Goal: Navigation & Orientation: Find specific page/section

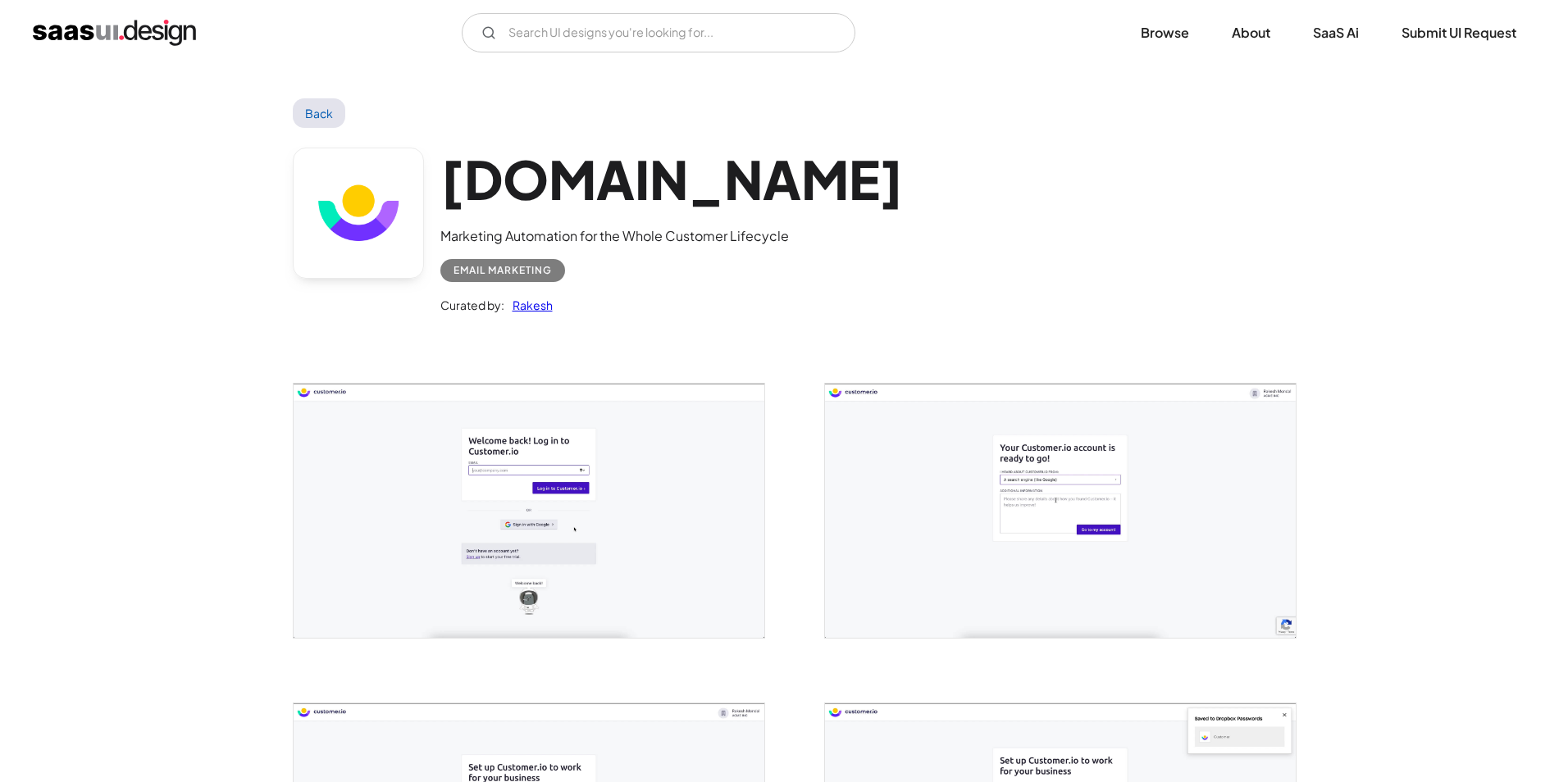
scroll to position [1007, 0]
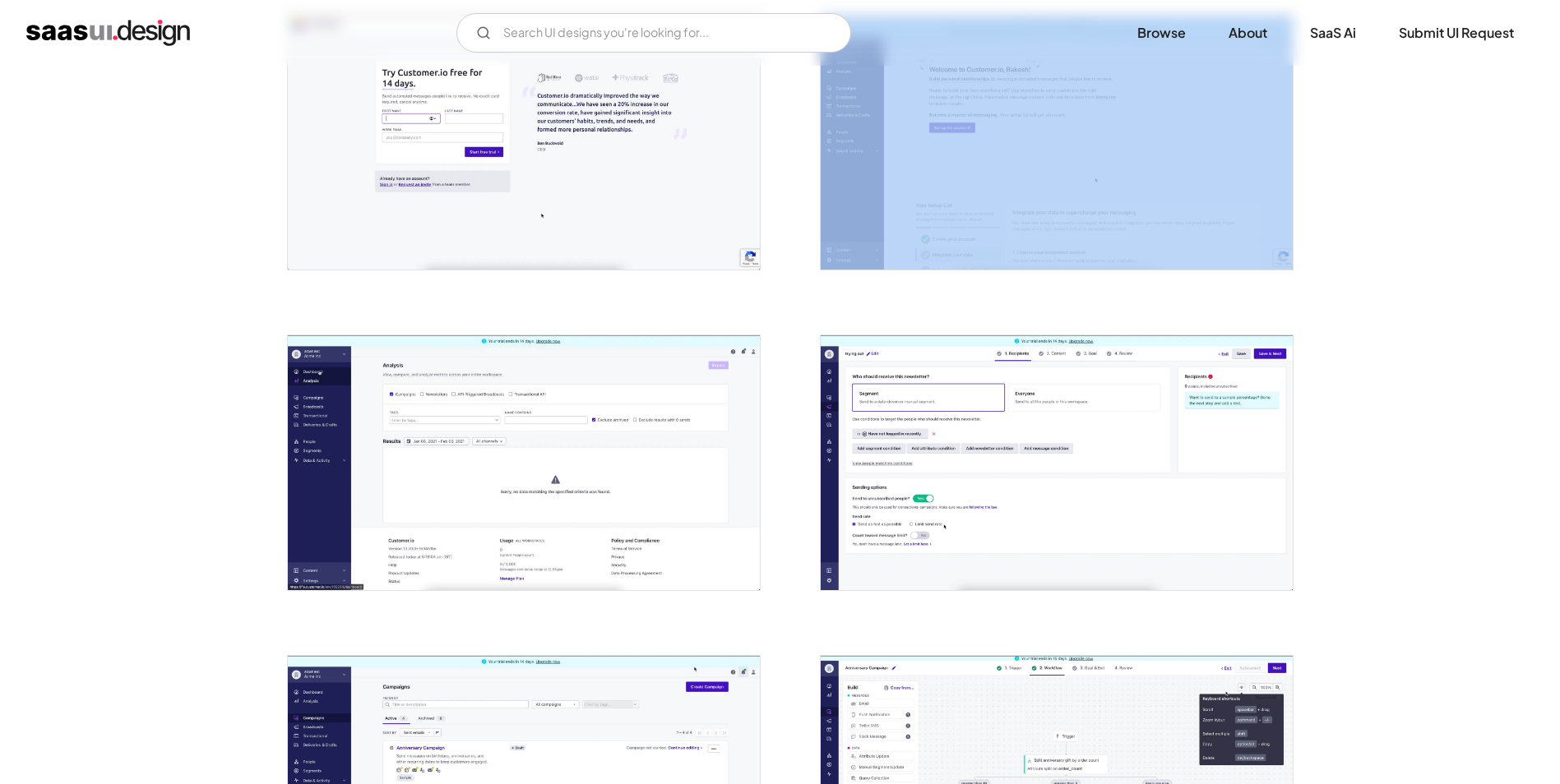
click at [1012, 213] on img "open lightbox" at bounding box center [1057, 143] width 472 height 254
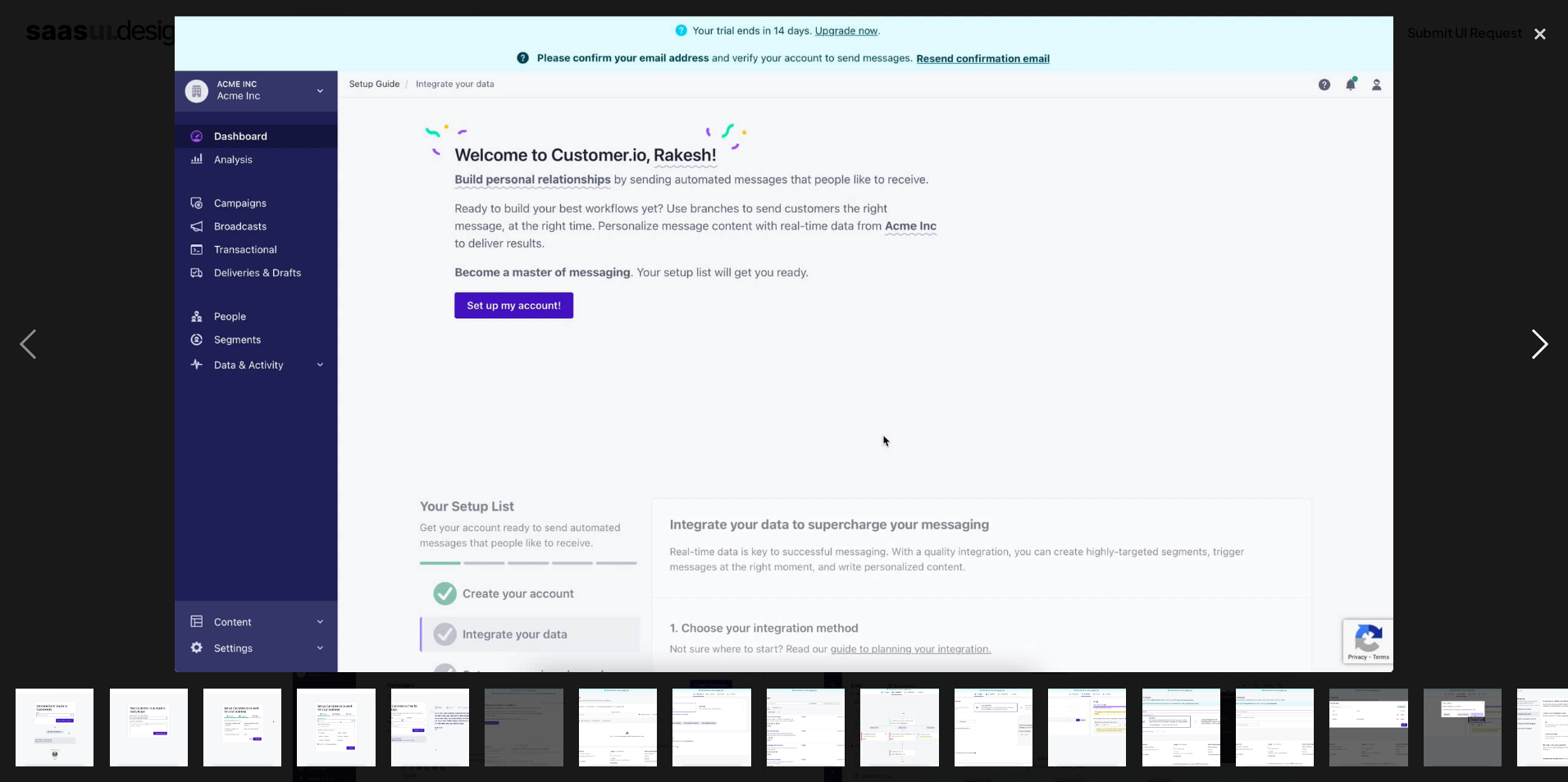
click at [1533, 344] on div "next image" at bounding box center [1540, 344] width 56 height 657
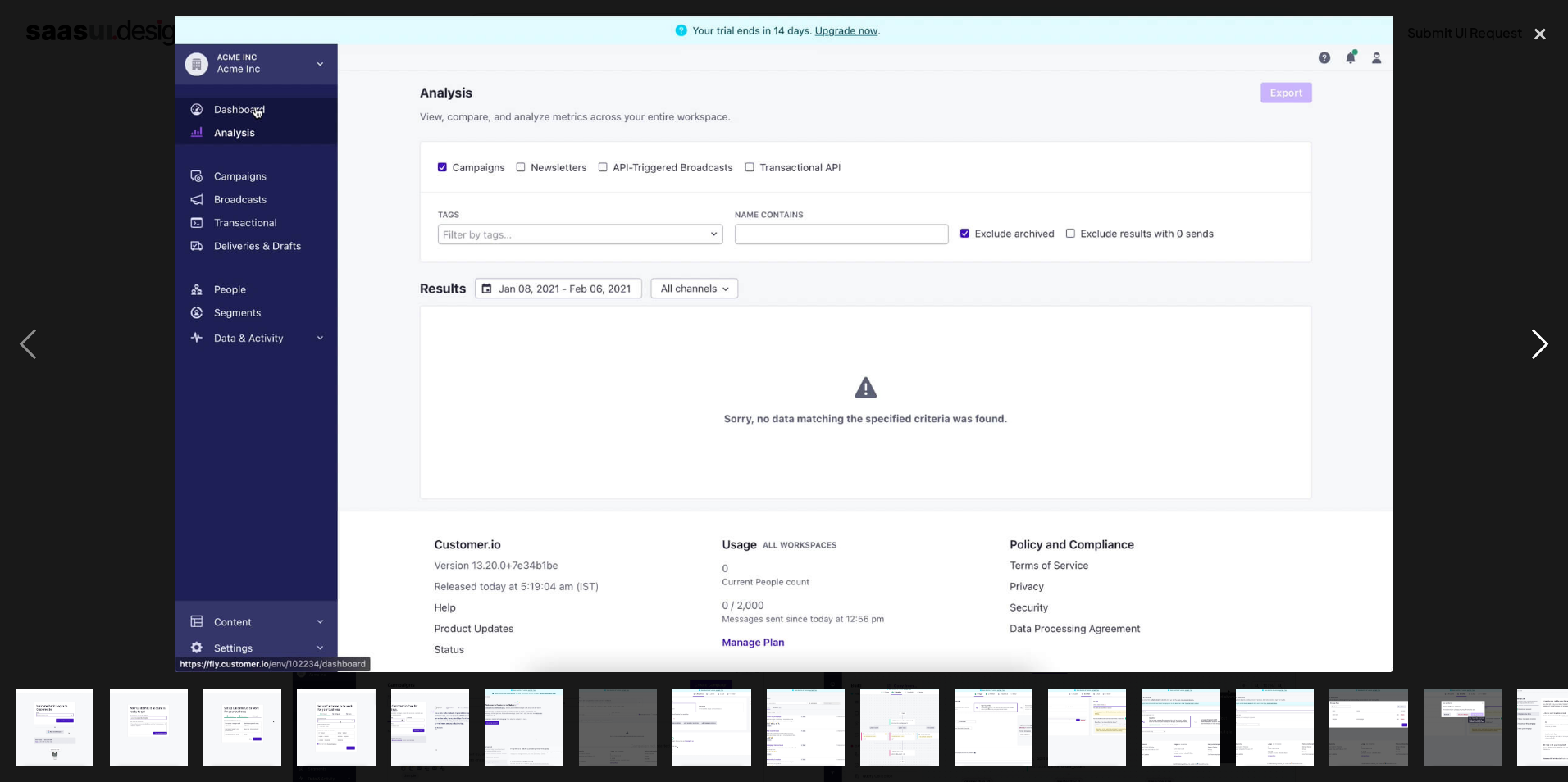
click at [1533, 344] on div "next image" at bounding box center [1540, 344] width 56 height 657
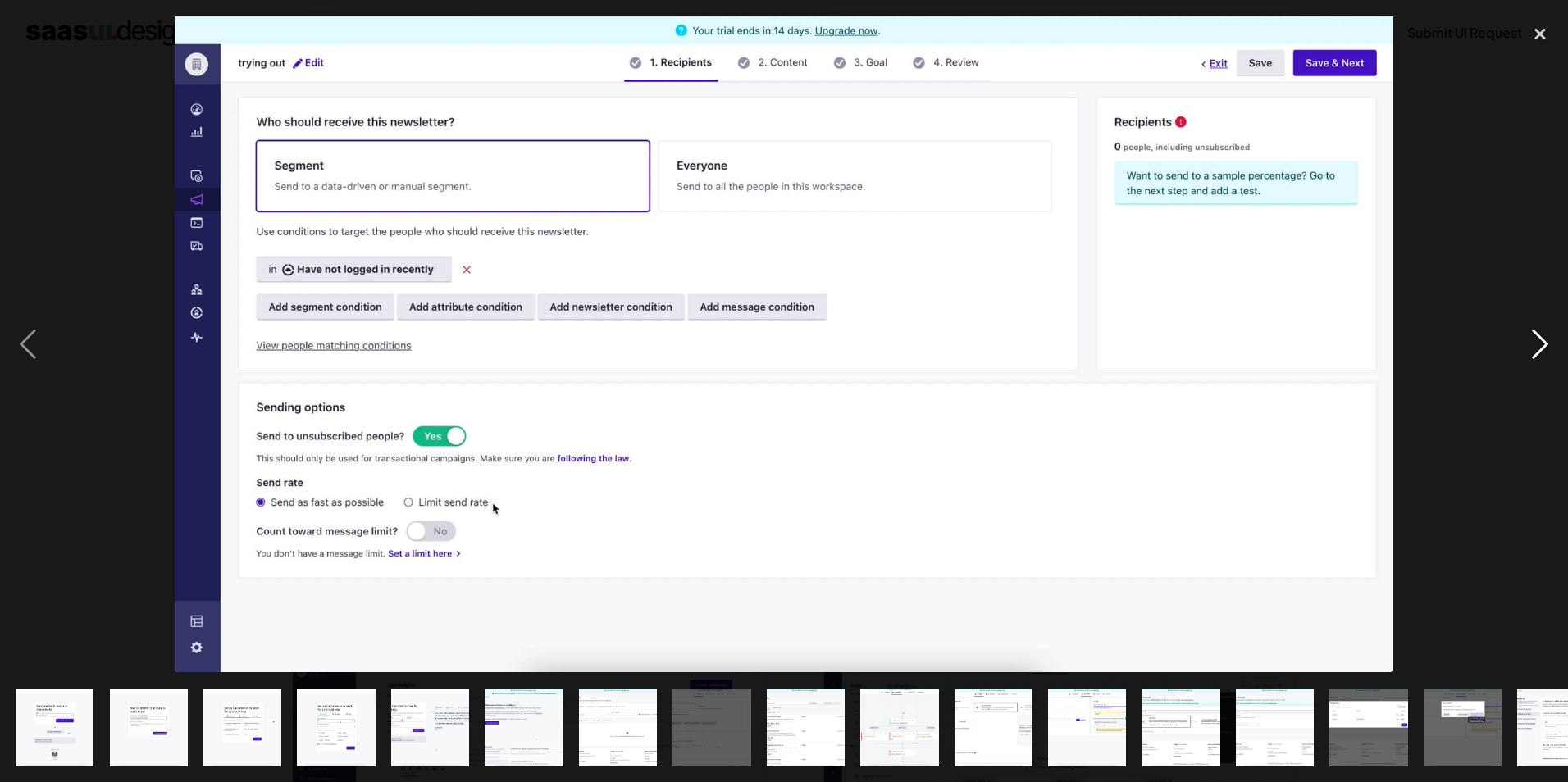
click at [1533, 344] on div "next image" at bounding box center [1540, 344] width 56 height 657
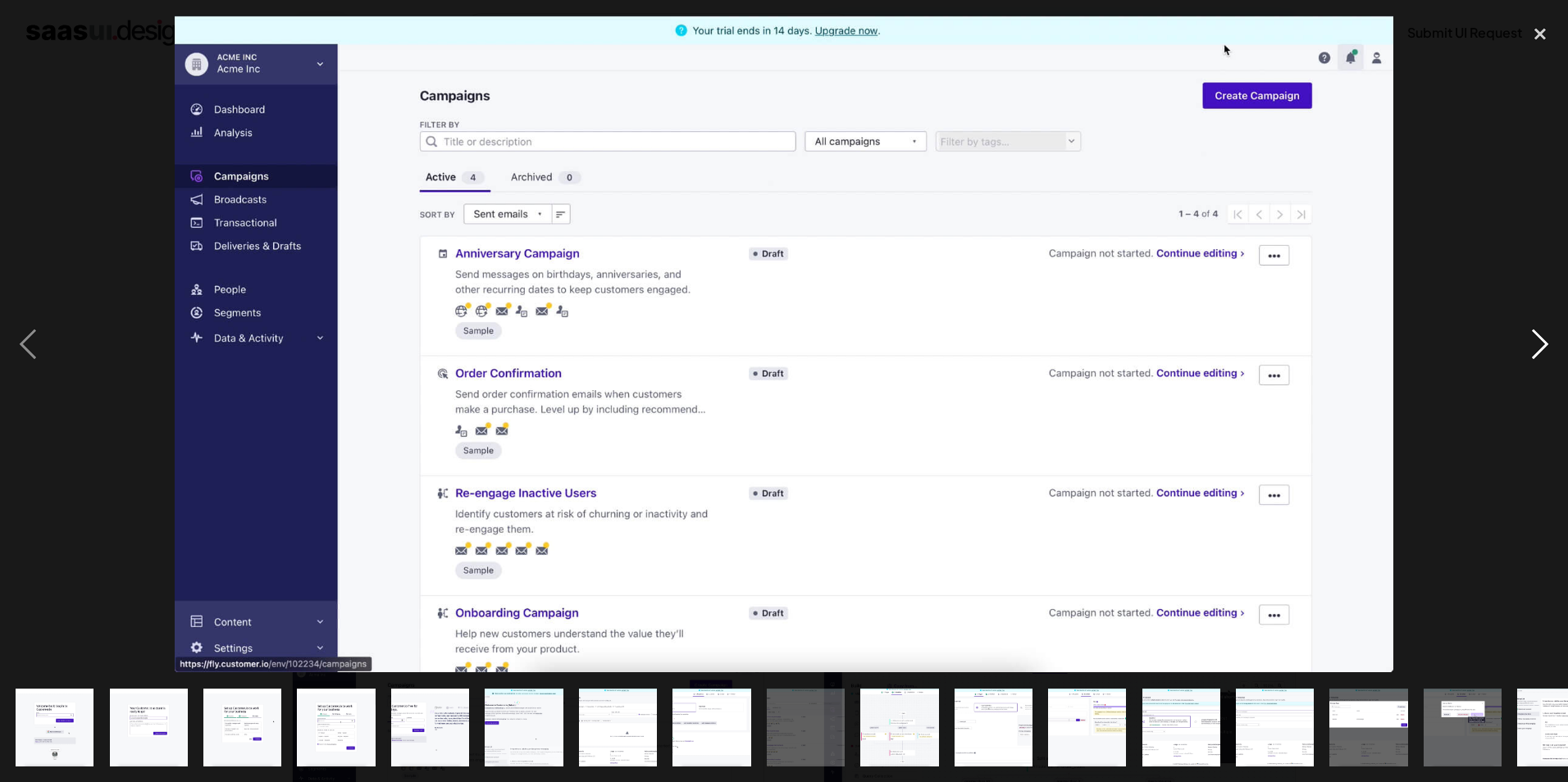
click at [1533, 344] on div "next image" at bounding box center [1540, 344] width 56 height 657
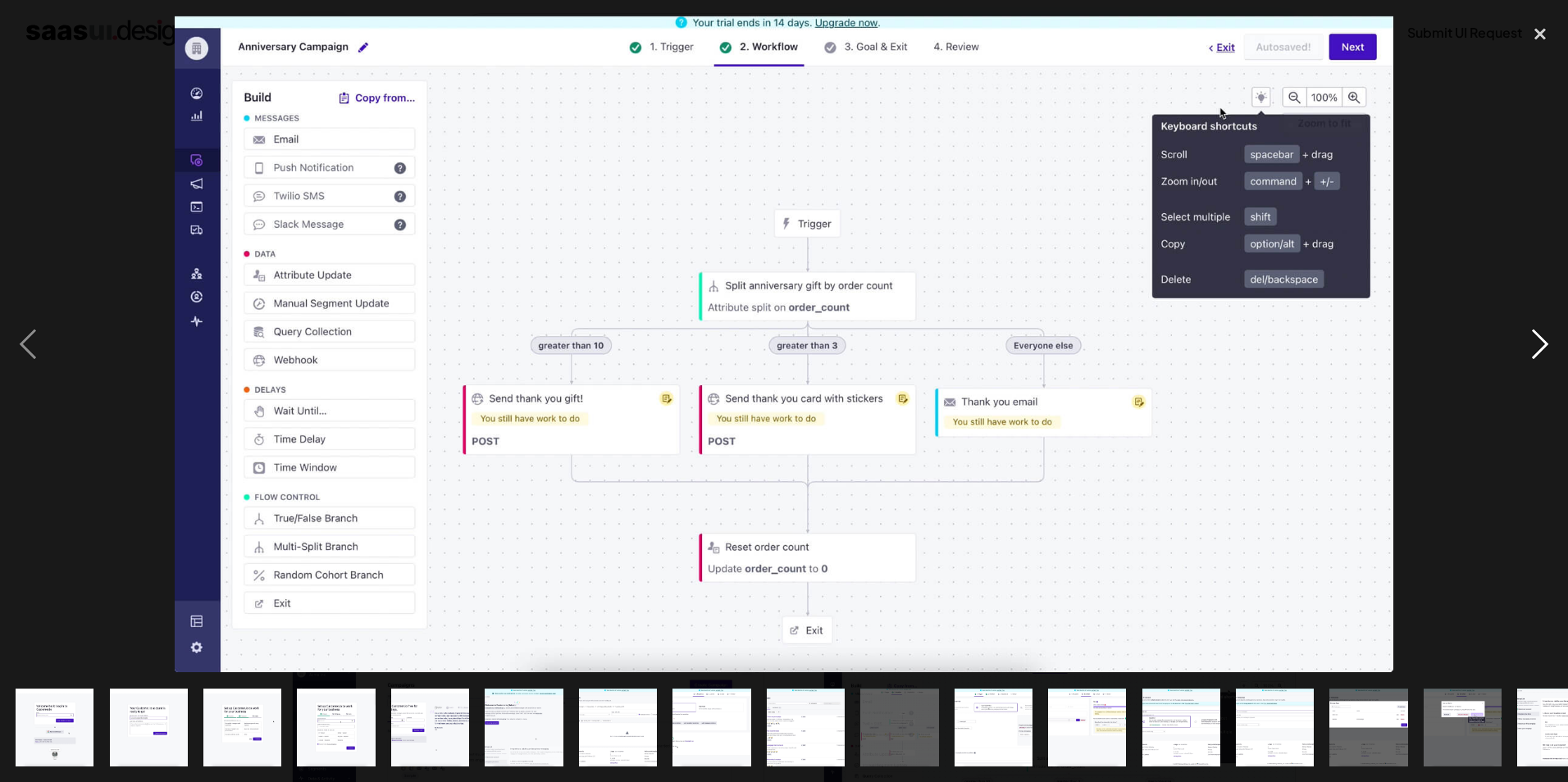
click at [1533, 344] on div "next image" at bounding box center [1540, 344] width 56 height 657
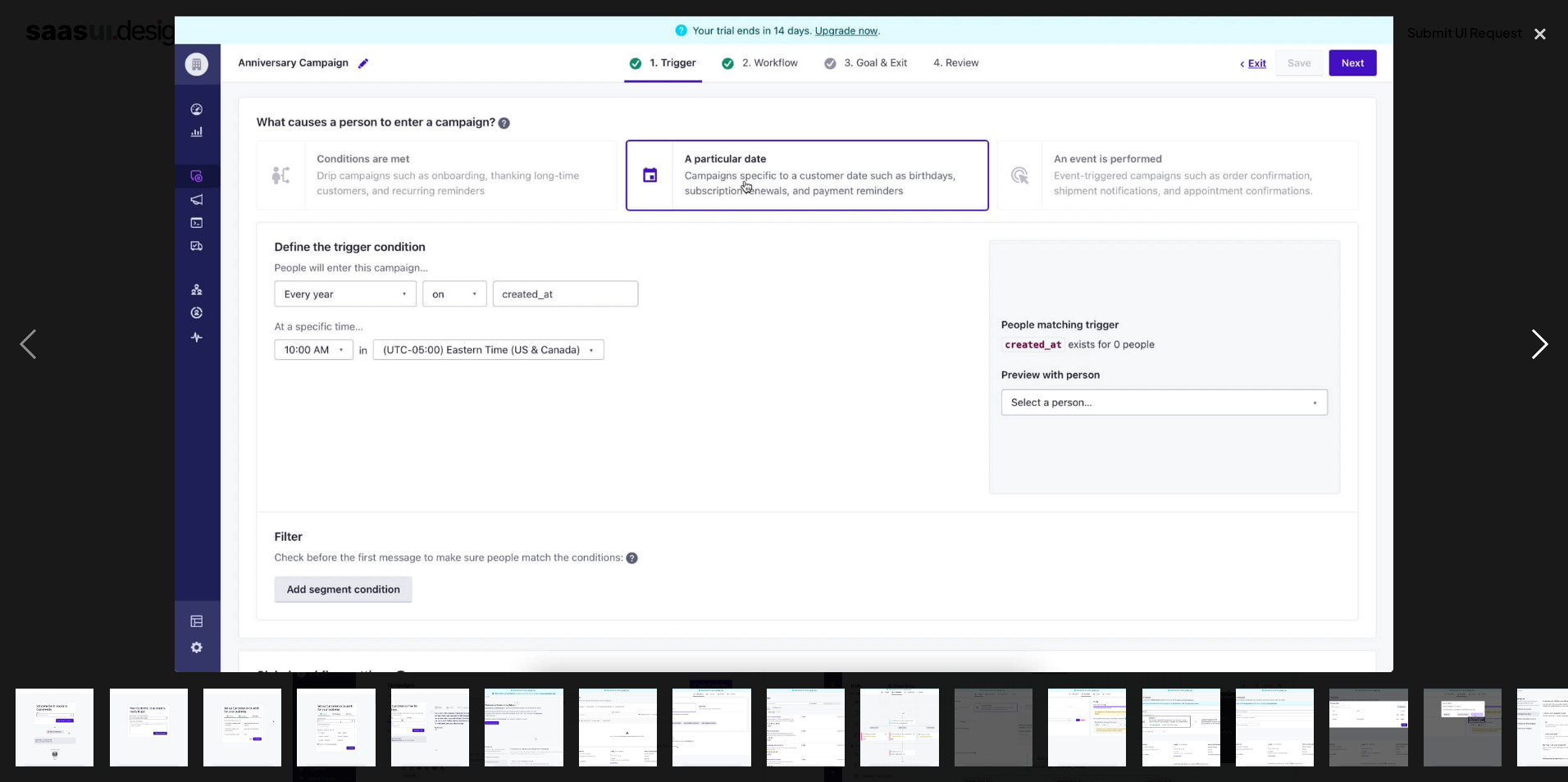
click at [1533, 344] on div "next image" at bounding box center [1540, 344] width 56 height 657
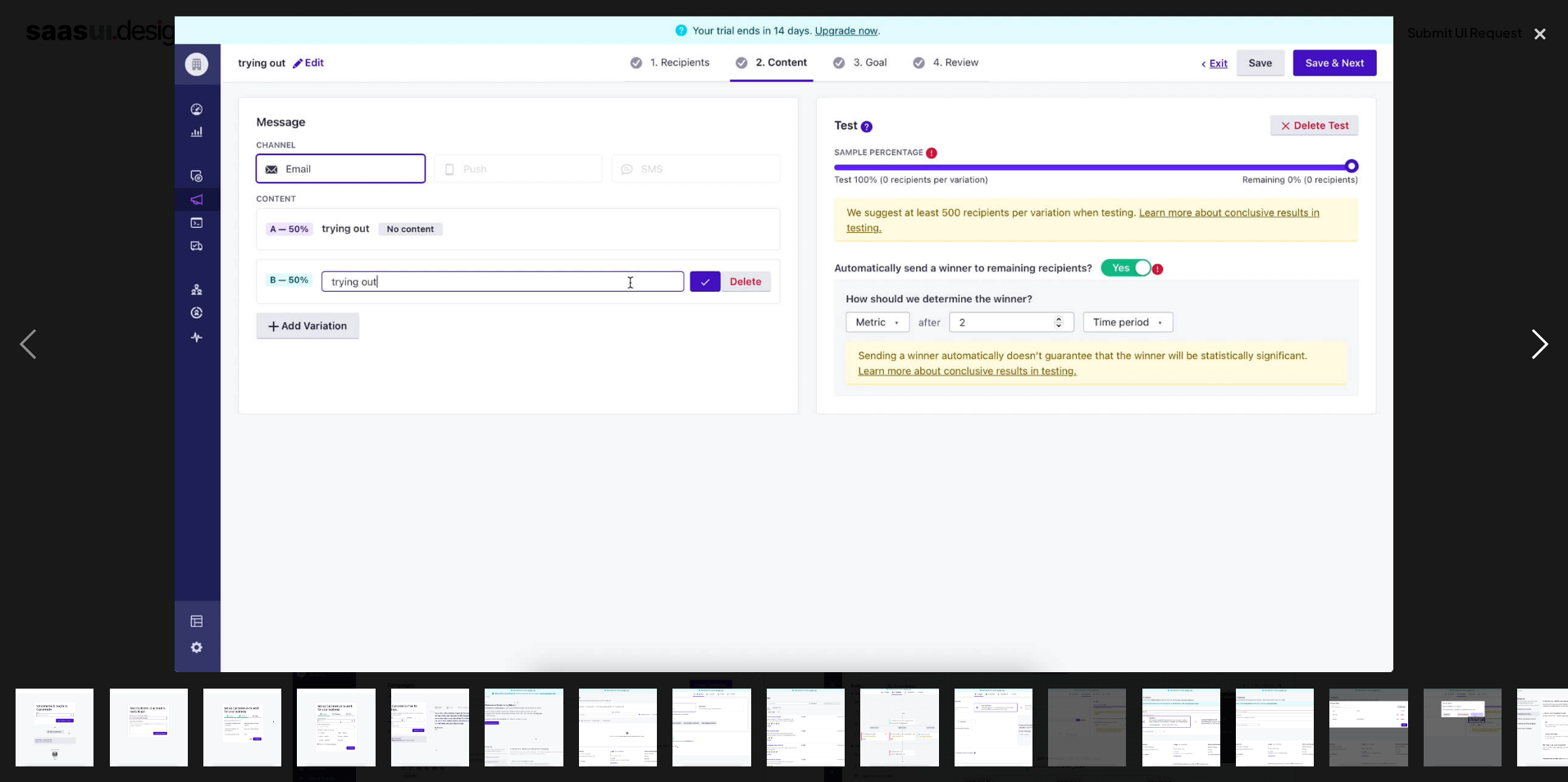
click at [1533, 344] on div "next image" at bounding box center [1540, 344] width 56 height 657
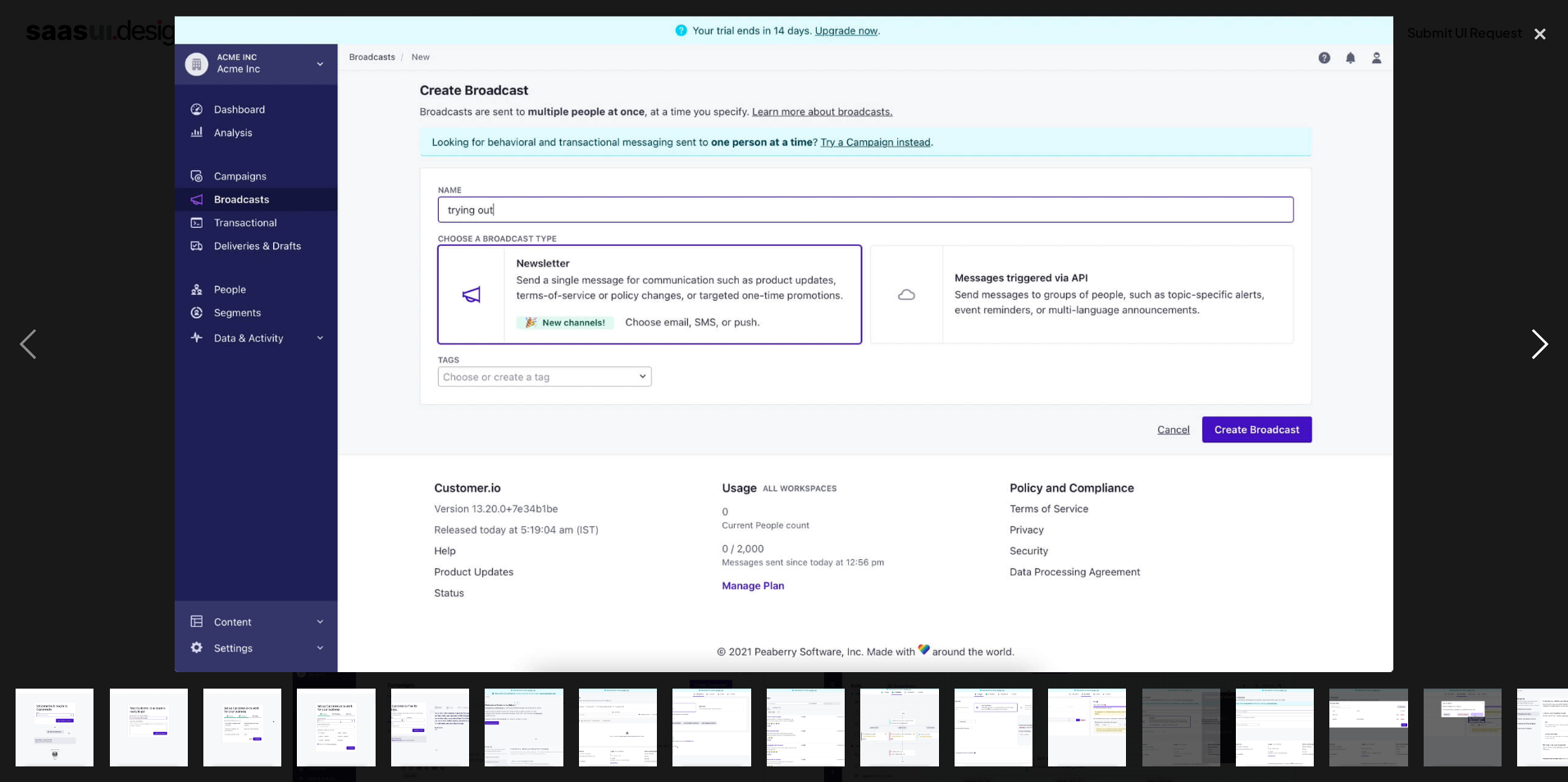
click at [1533, 344] on div "next image" at bounding box center [1540, 344] width 56 height 657
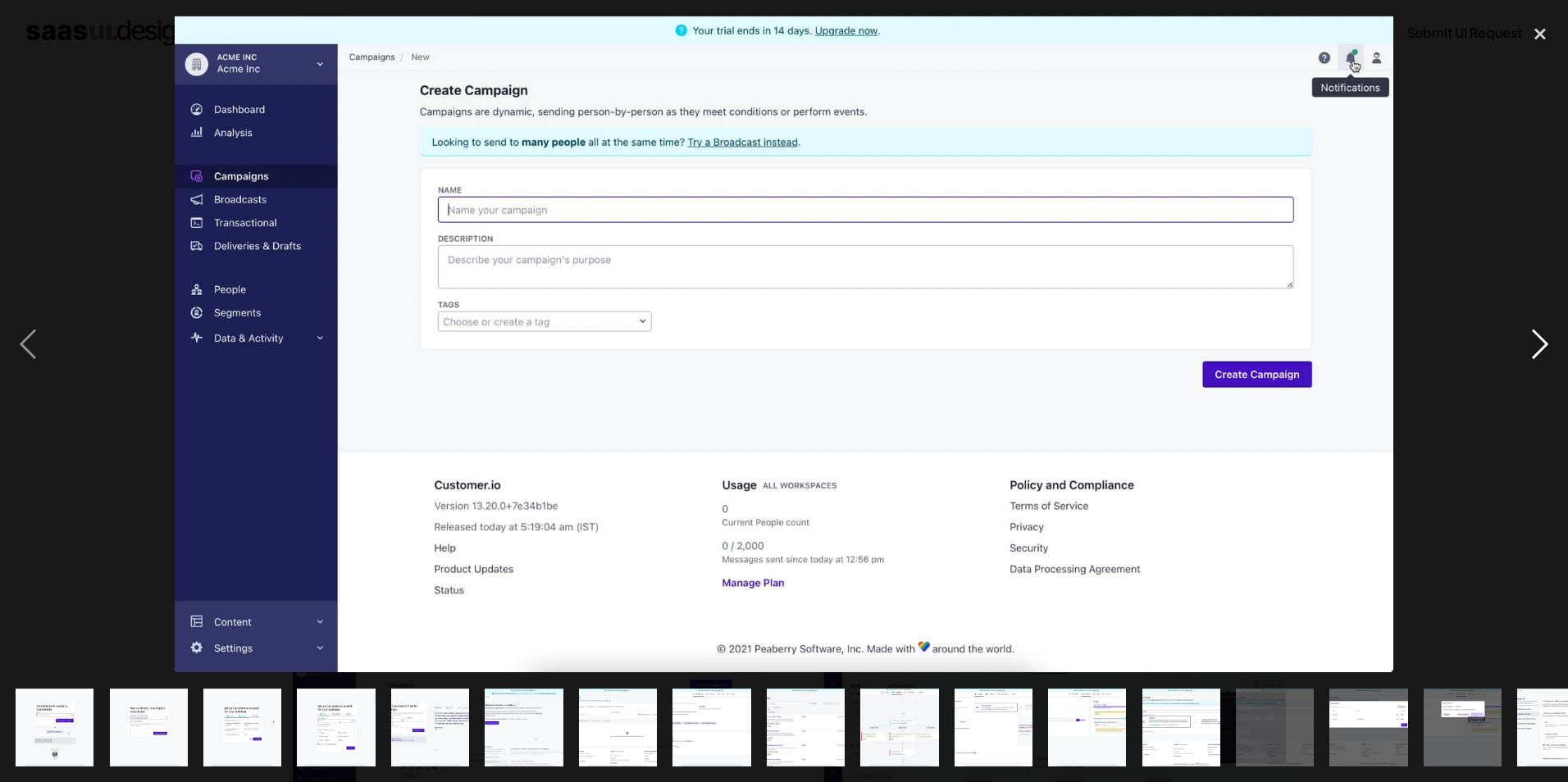
click at [1533, 344] on div "next image" at bounding box center [1540, 344] width 56 height 657
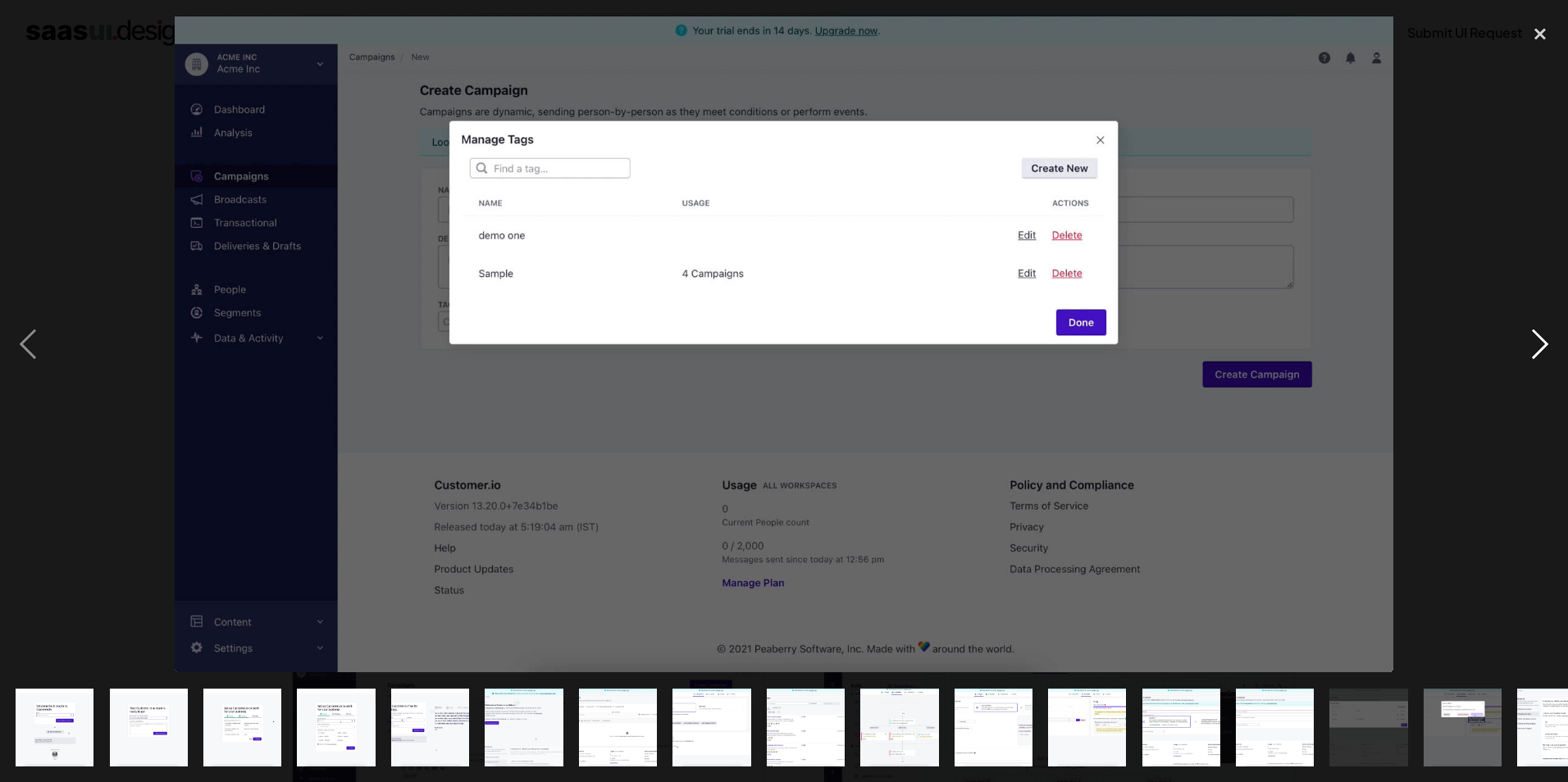
click at [1533, 344] on div "next image" at bounding box center [1540, 344] width 56 height 657
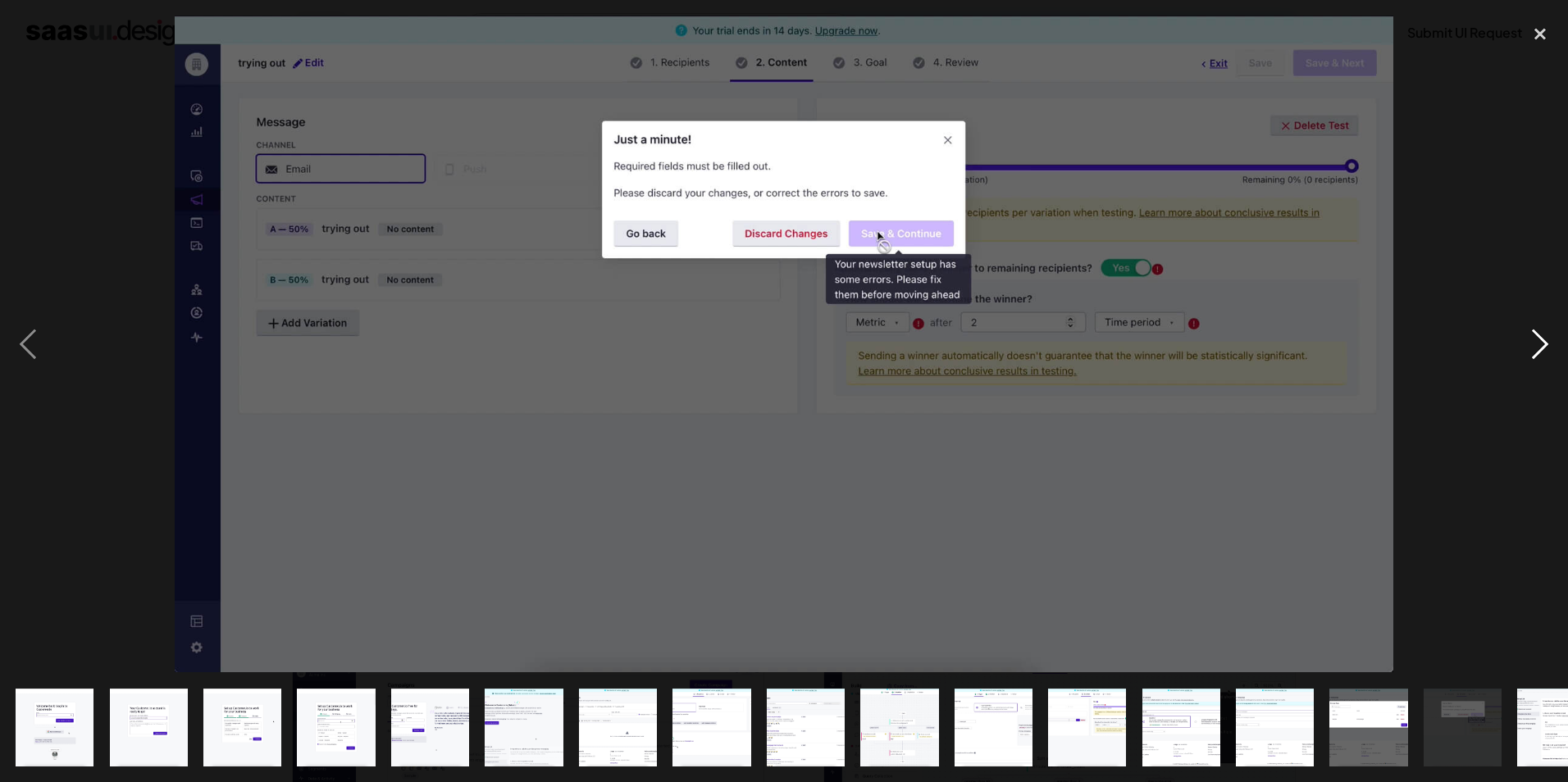
click at [1533, 344] on div "next image" at bounding box center [1540, 344] width 56 height 657
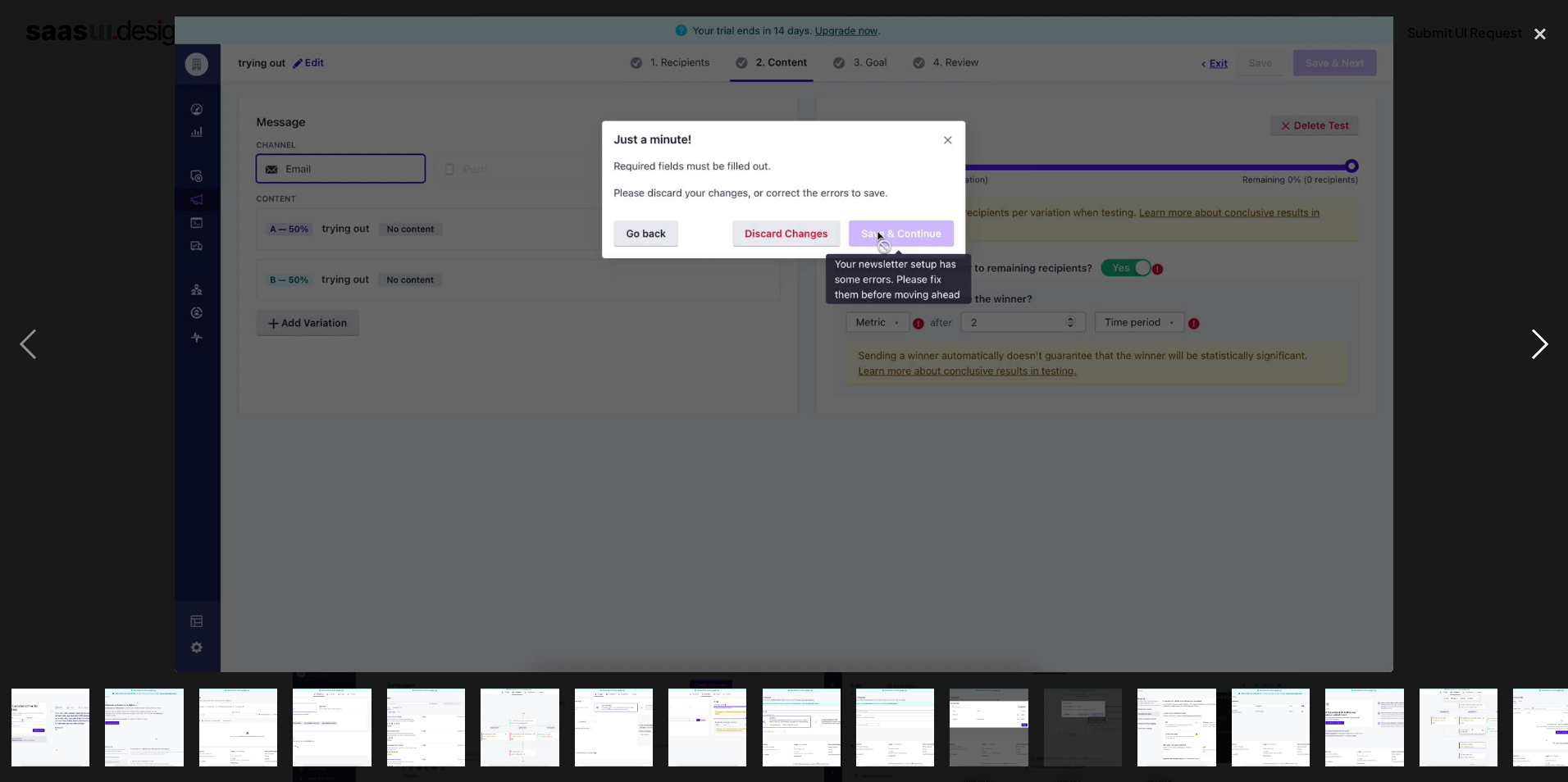
click at [1533, 344] on div "next image" at bounding box center [1540, 344] width 56 height 657
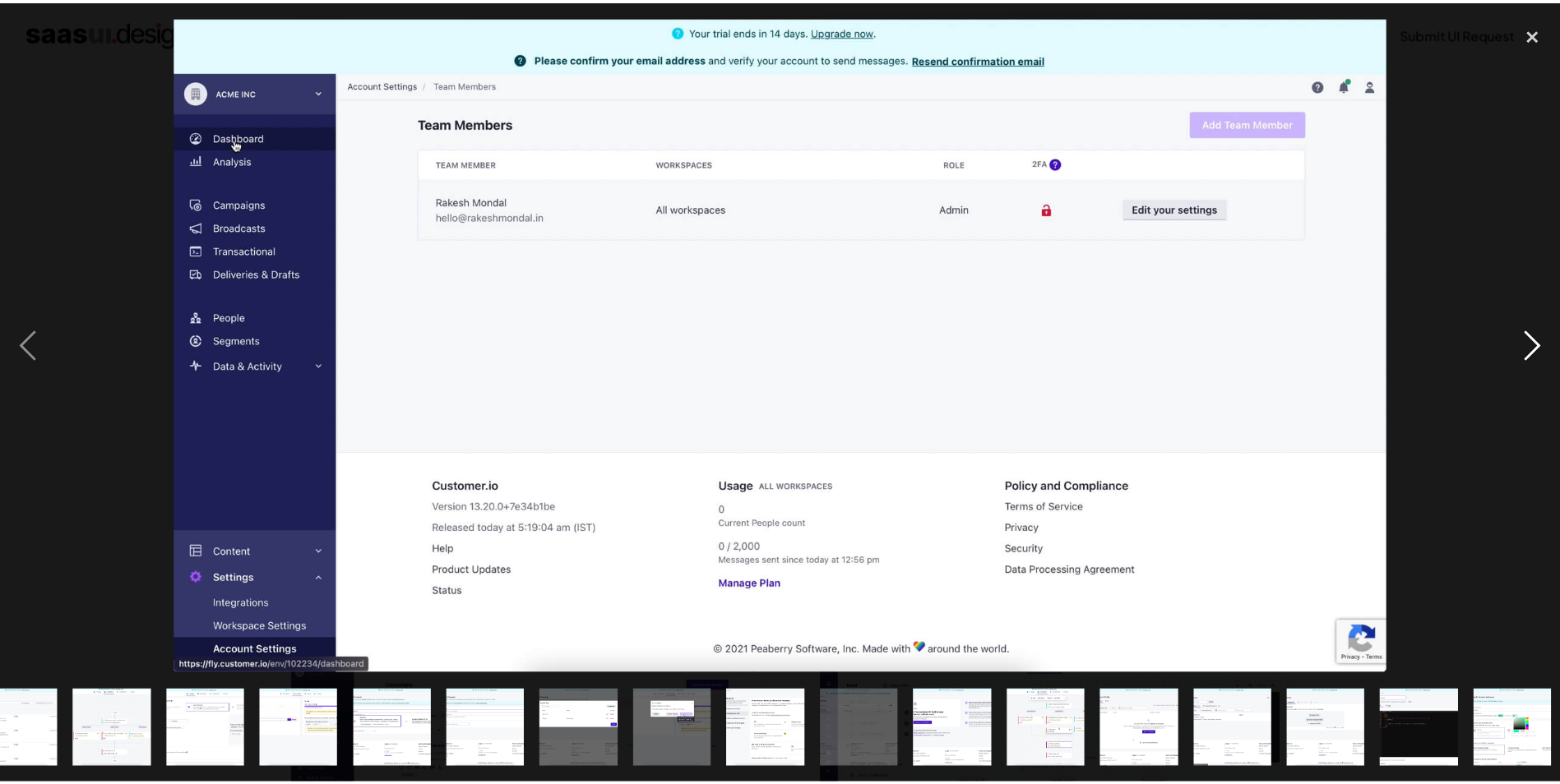
scroll to position [0, 797]
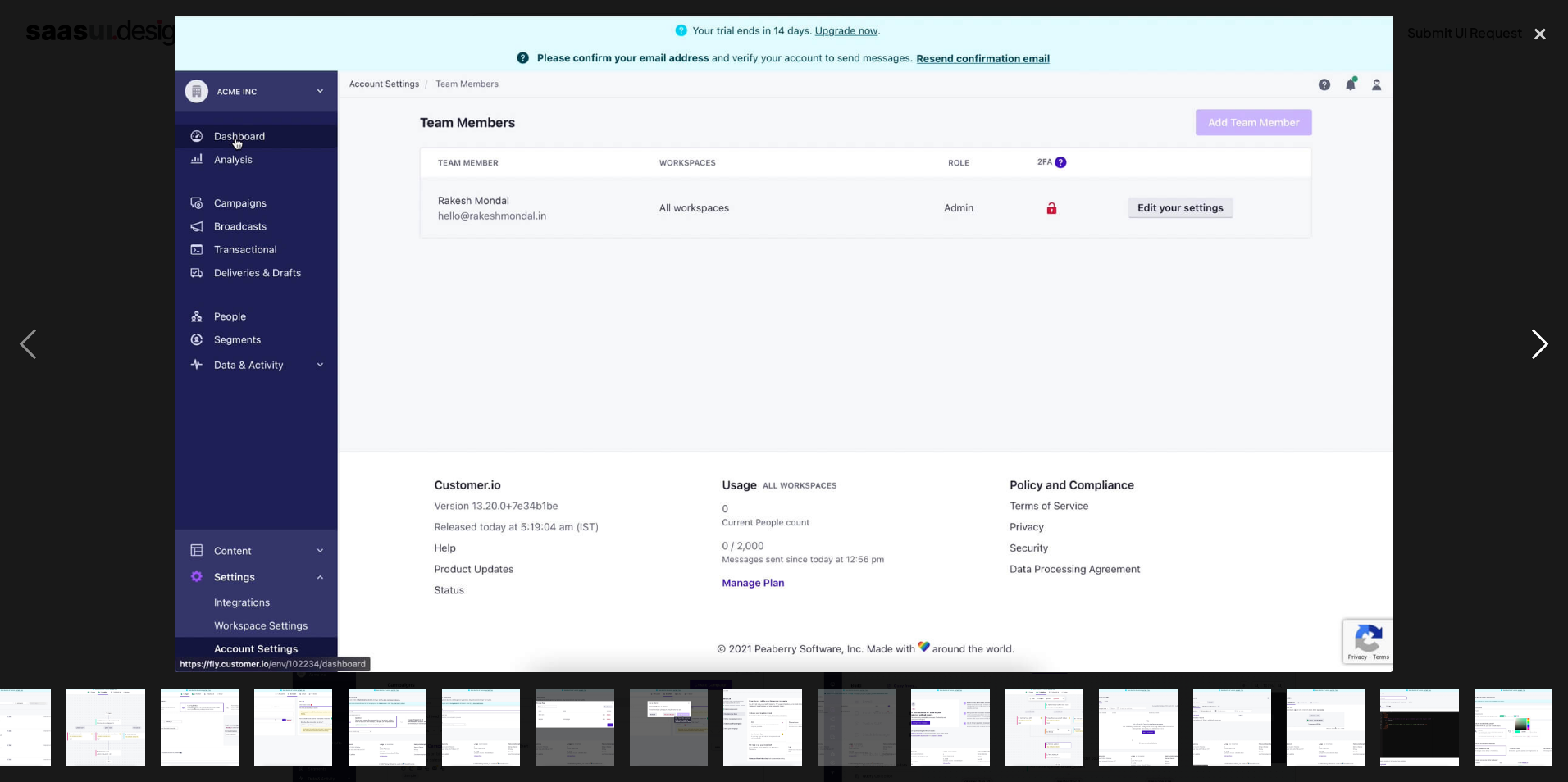
click at [1533, 344] on div "next image" at bounding box center [1540, 344] width 56 height 657
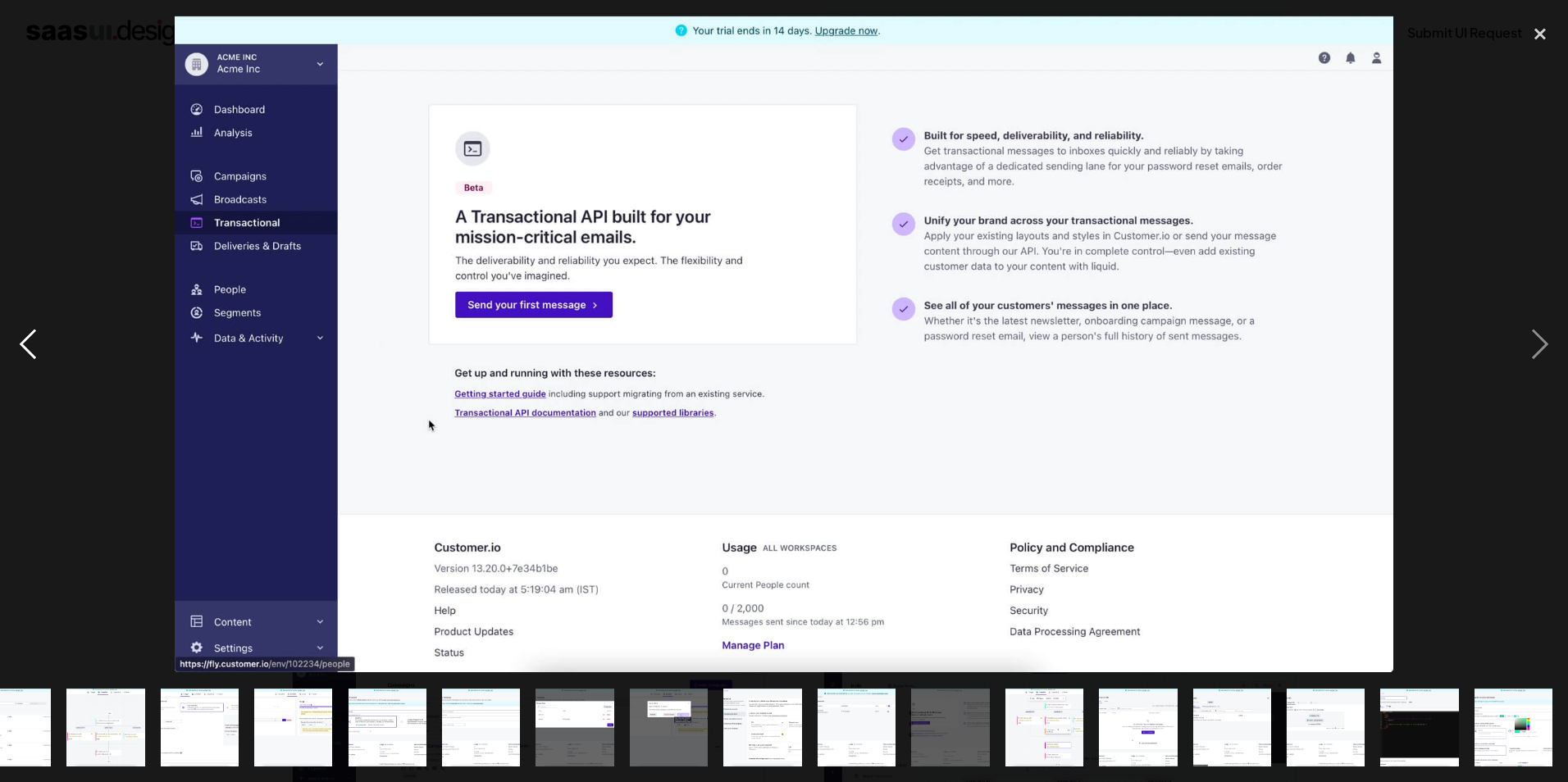
click at [41, 332] on div "previous image" at bounding box center [27, 344] width 56 height 657
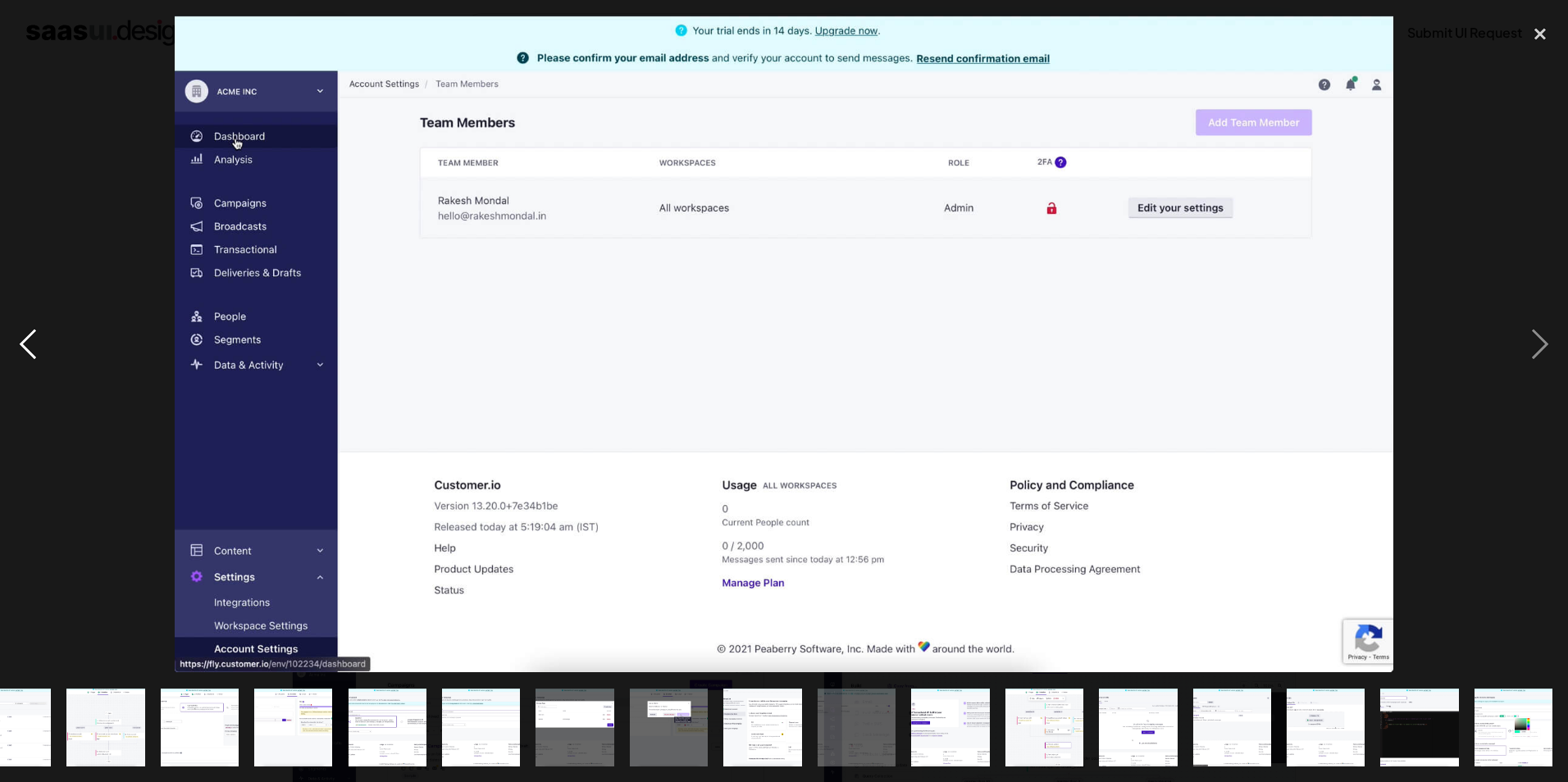
click at [45, 341] on div "previous image" at bounding box center [27, 344] width 56 height 657
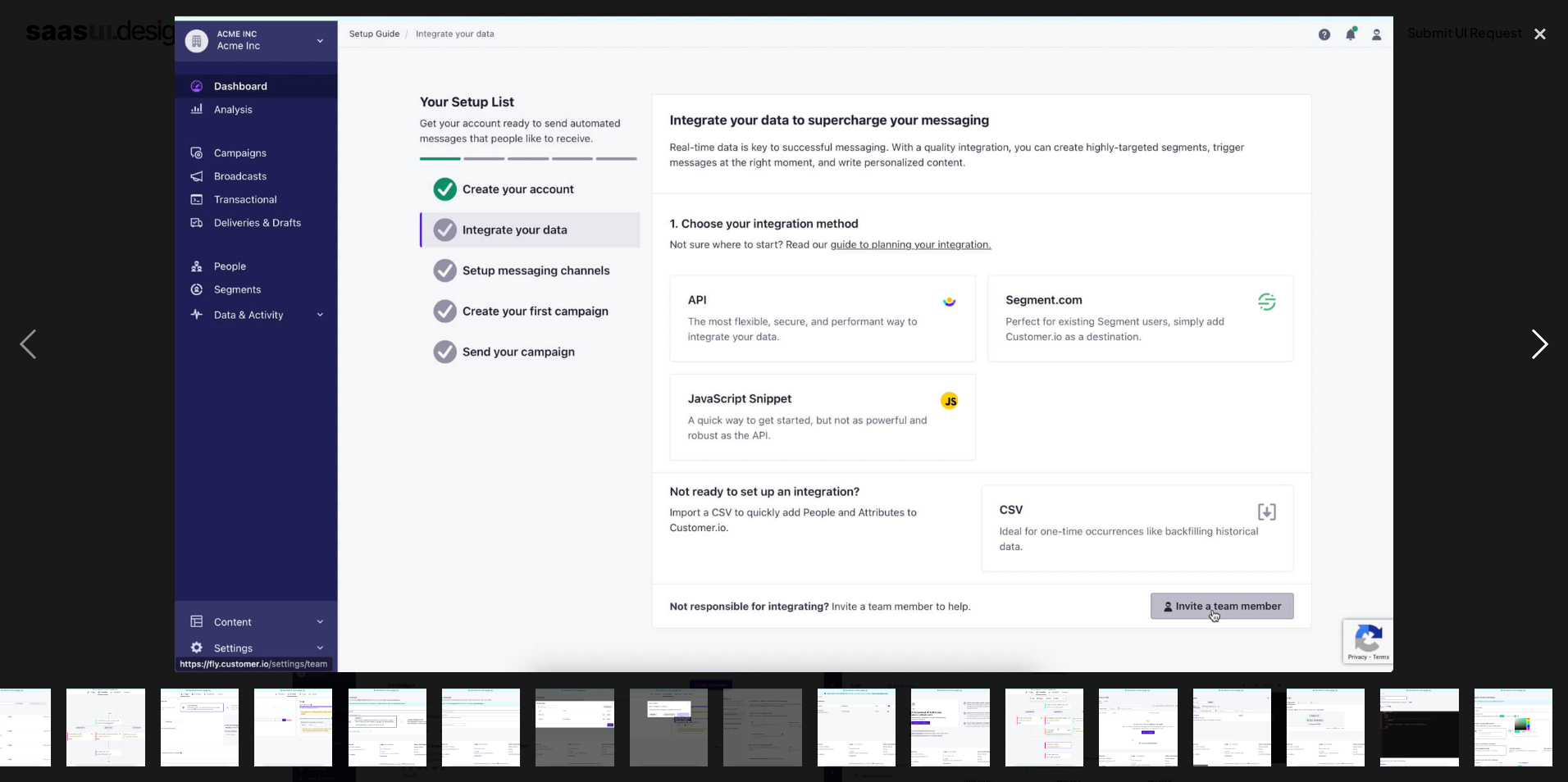
click at [1544, 346] on div "next image" at bounding box center [1540, 344] width 56 height 657
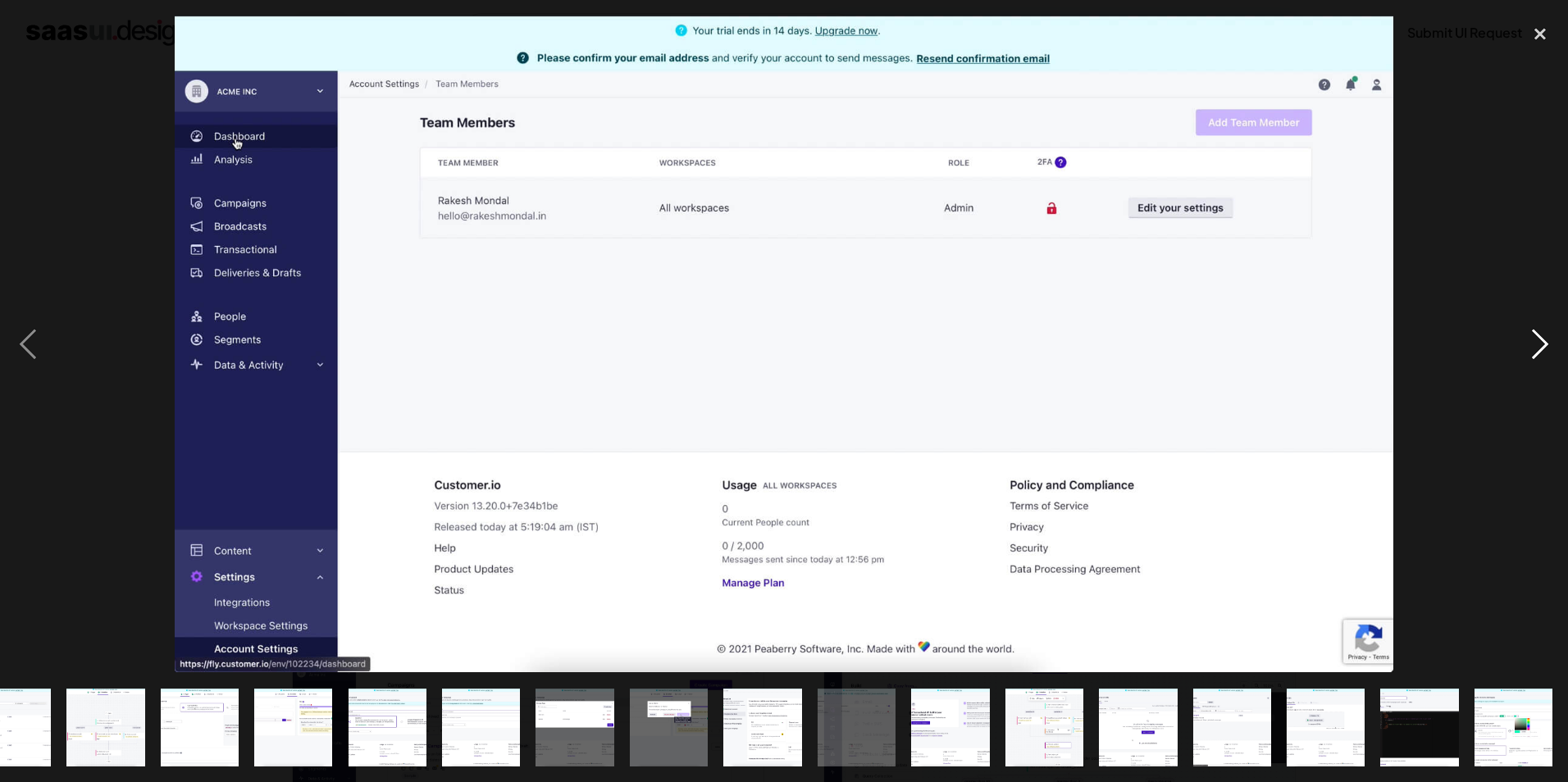
click at [1544, 346] on div "next image" at bounding box center [1540, 344] width 56 height 657
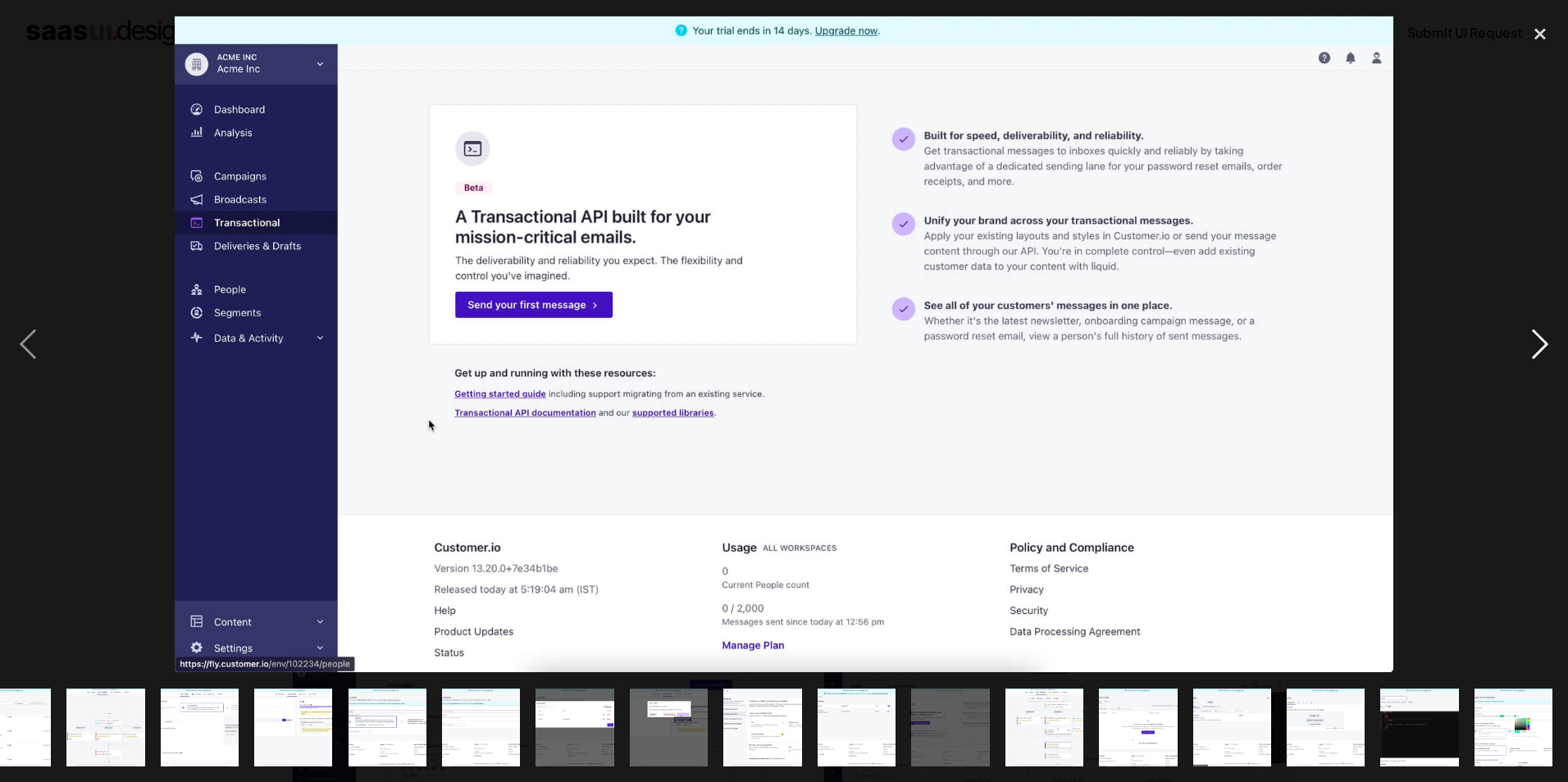
click at [1544, 346] on div "next image" at bounding box center [1540, 344] width 56 height 657
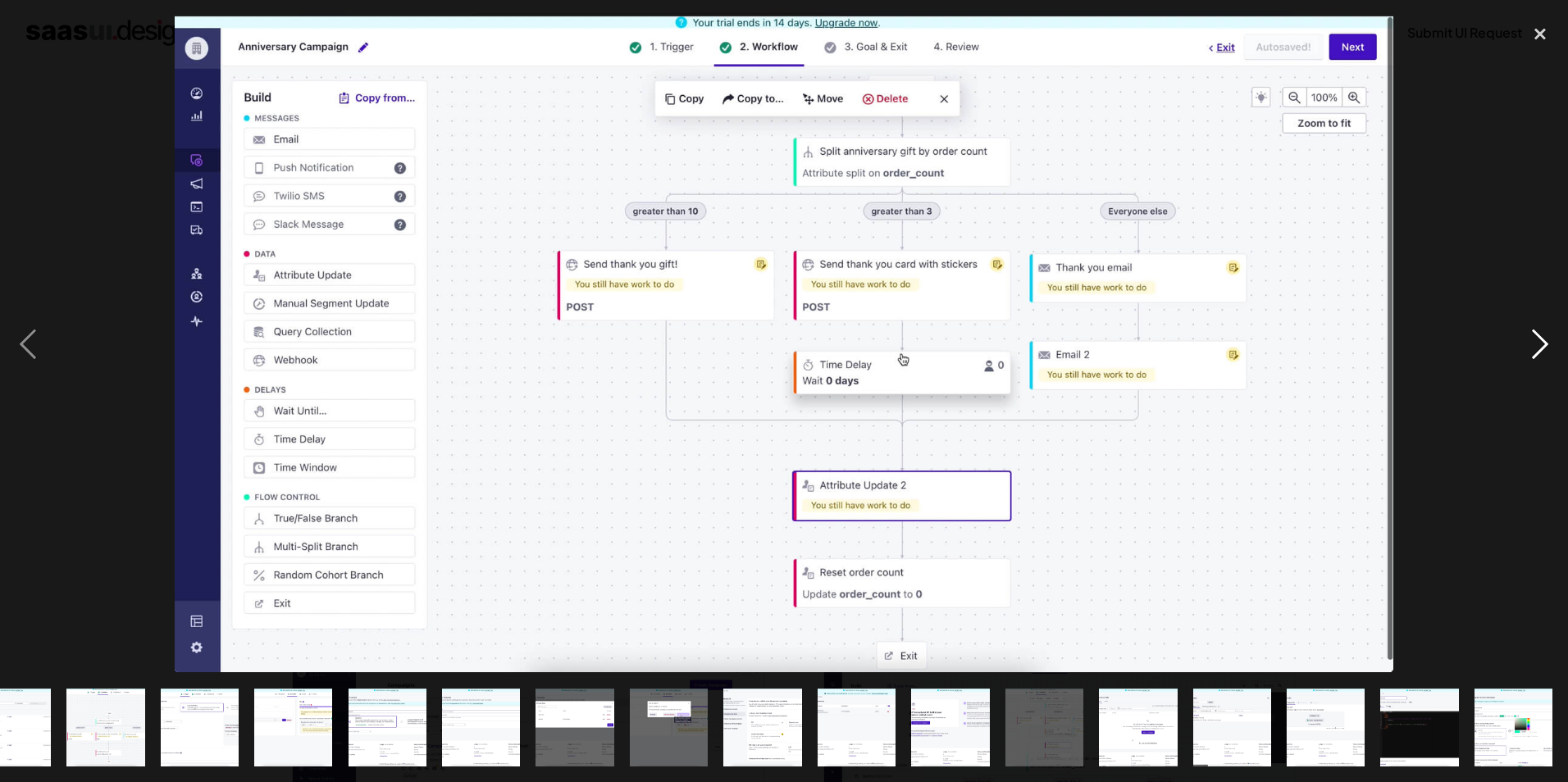
click at [1544, 346] on div "next image" at bounding box center [1540, 344] width 56 height 657
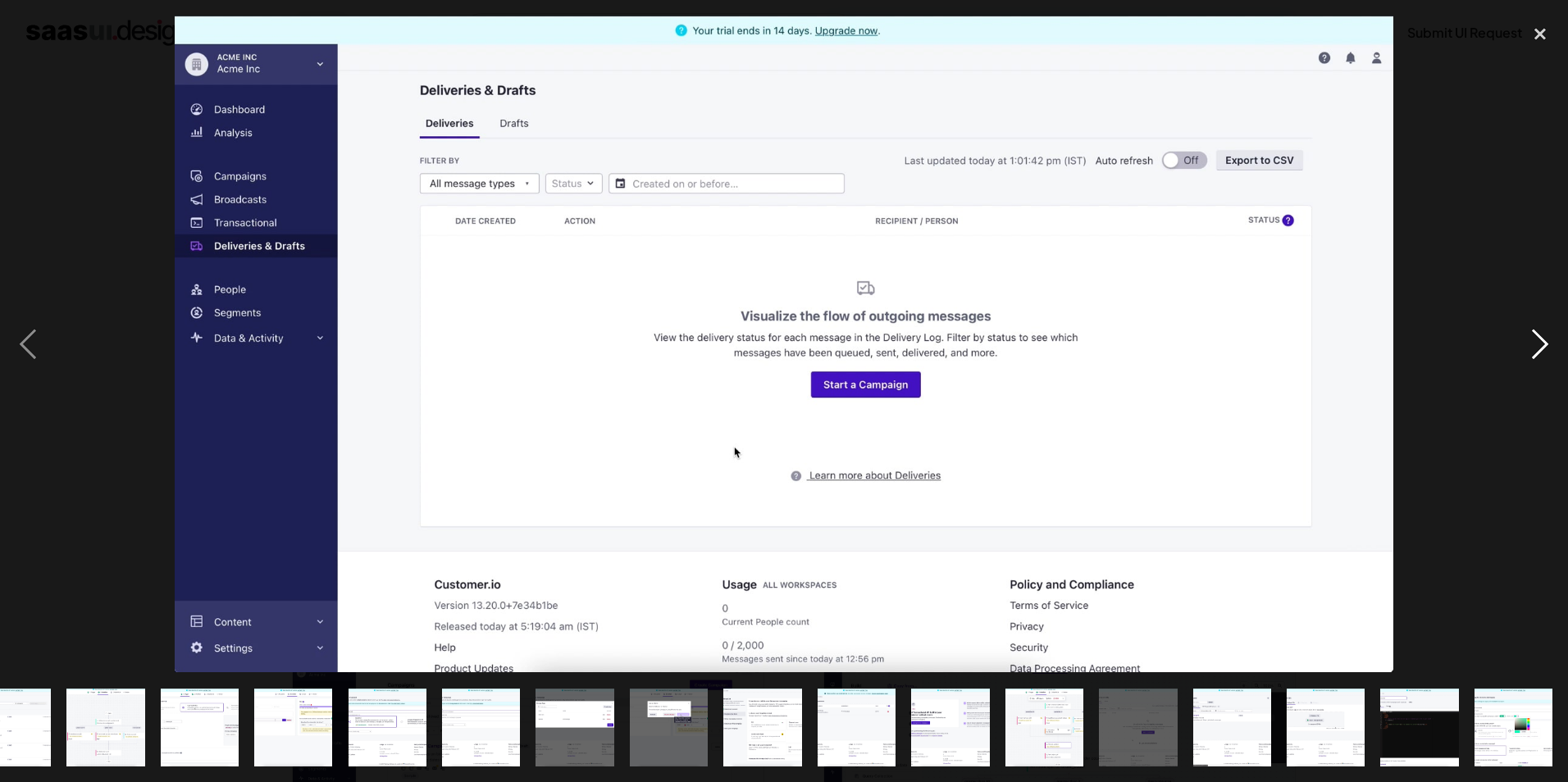
click at [1544, 346] on div "next image" at bounding box center [1540, 344] width 56 height 657
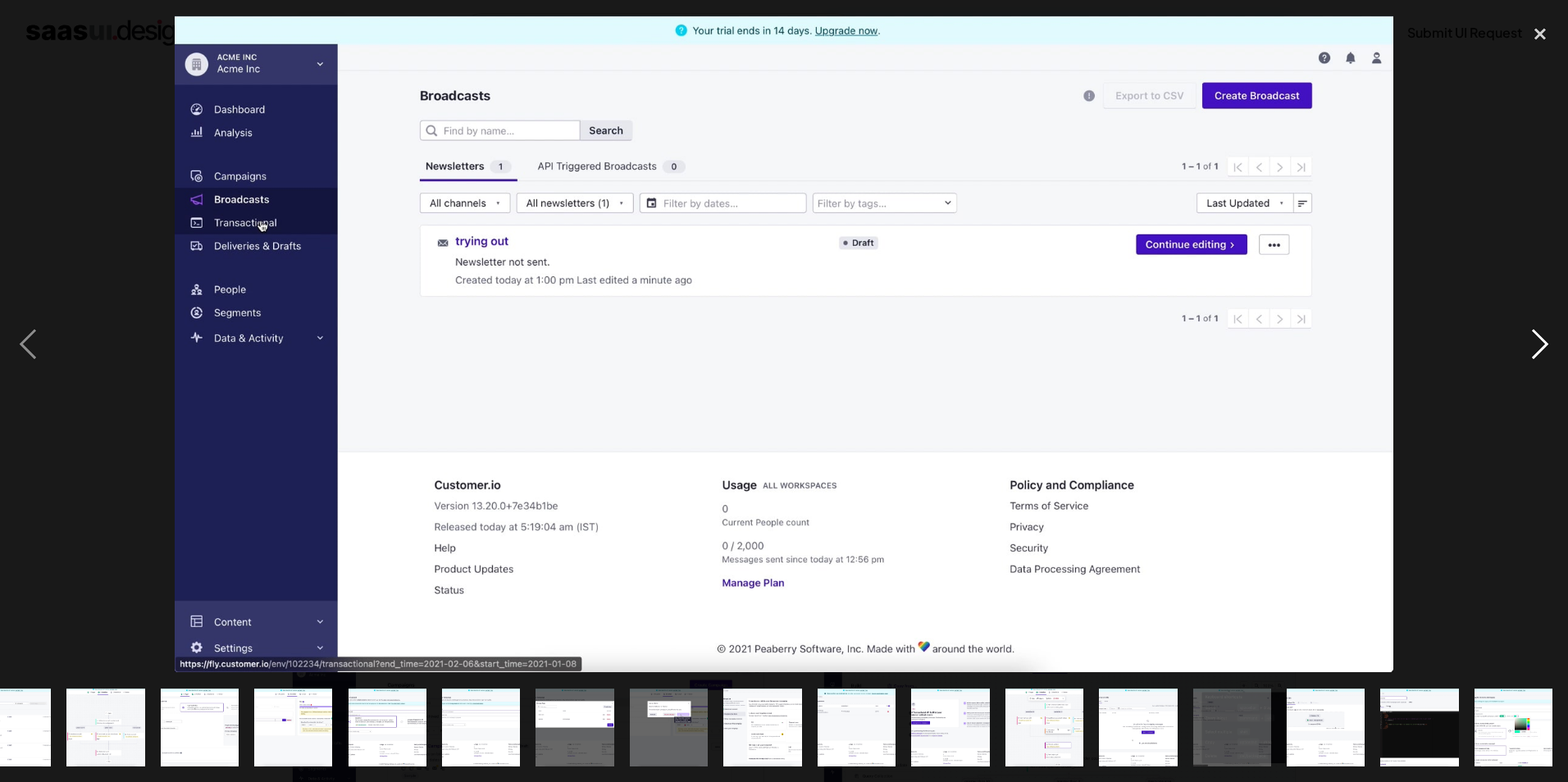
click at [1544, 346] on div "next image" at bounding box center [1540, 344] width 56 height 657
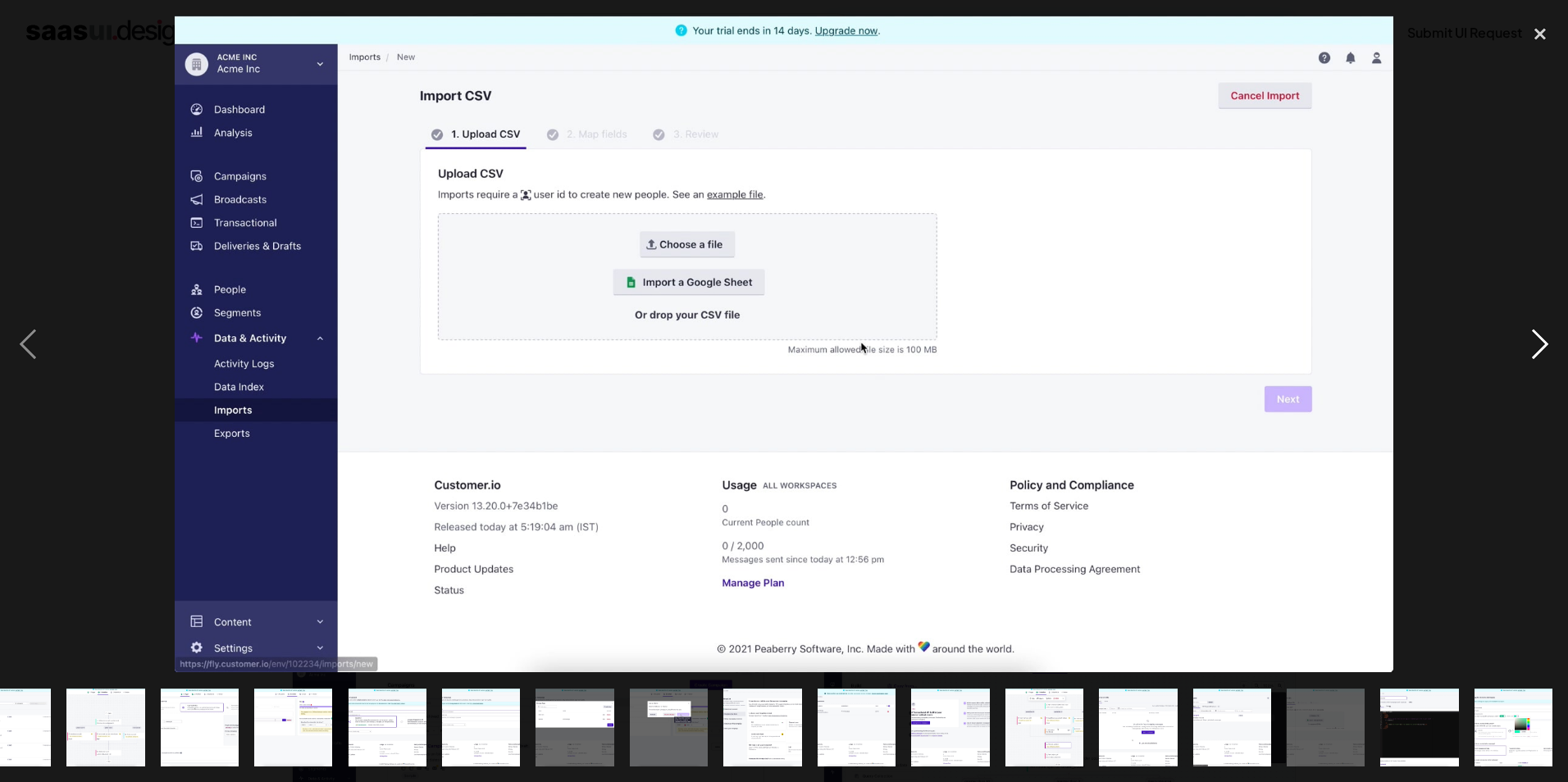
click at [1544, 346] on div "next image" at bounding box center [1540, 344] width 56 height 657
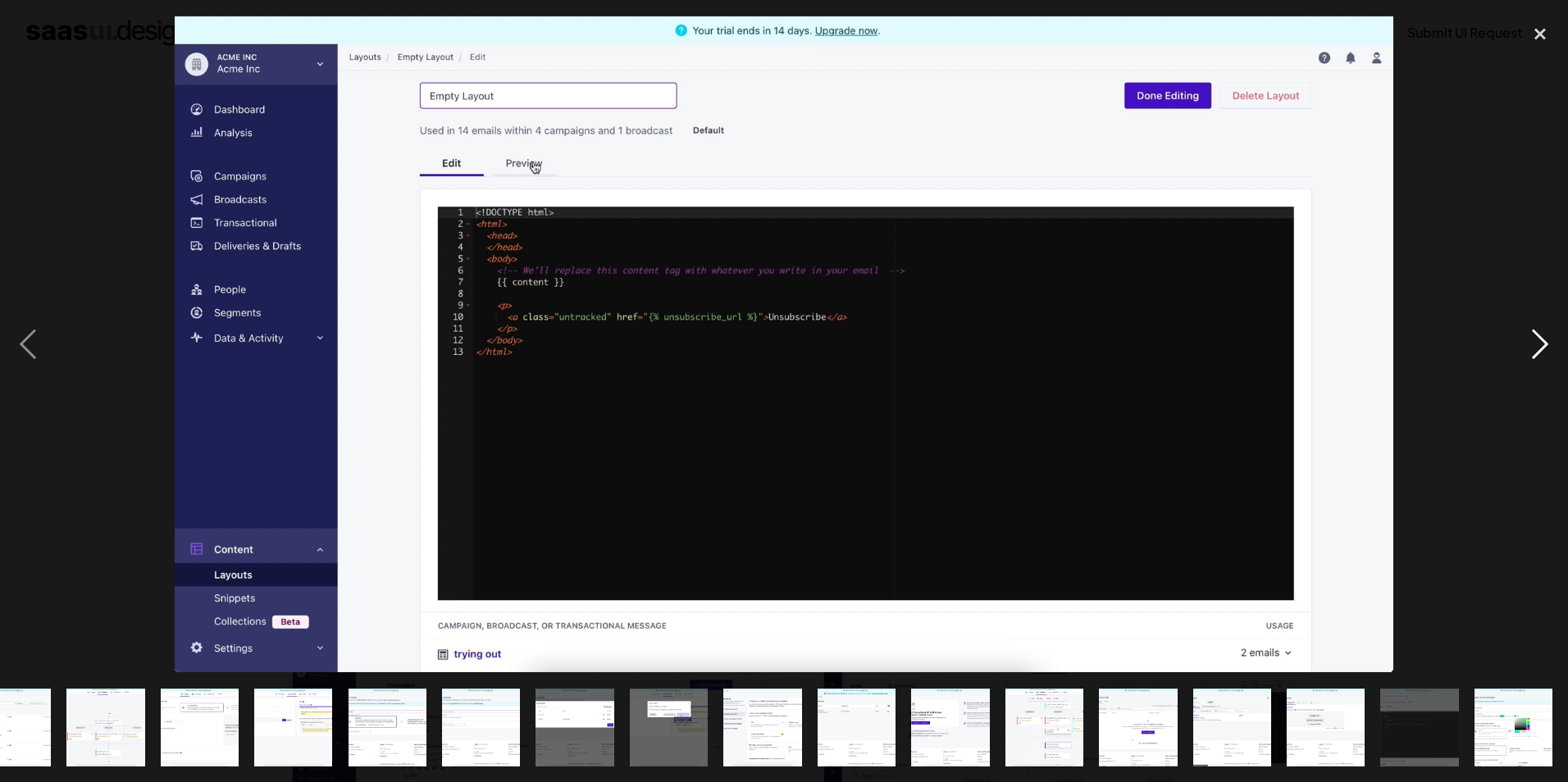
click at [1544, 346] on div "next image" at bounding box center [1540, 344] width 56 height 657
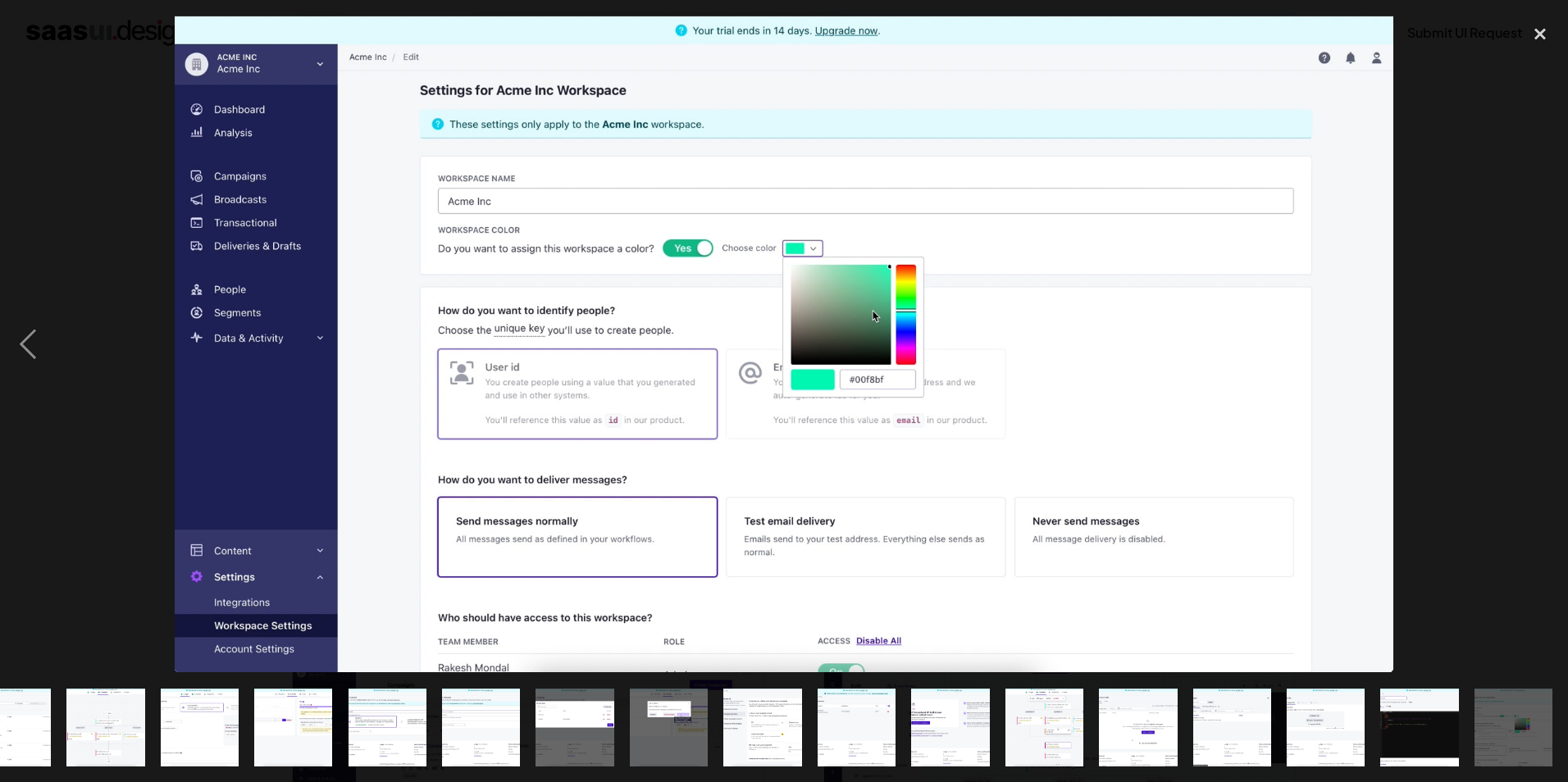
click at [1539, 346] on div "next image" at bounding box center [1540, 344] width 56 height 657
click at [1528, 351] on div "next image" at bounding box center [1540, 344] width 56 height 657
click at [1458, 350] on div at bounding box center [784, 344] width 1568 height 657
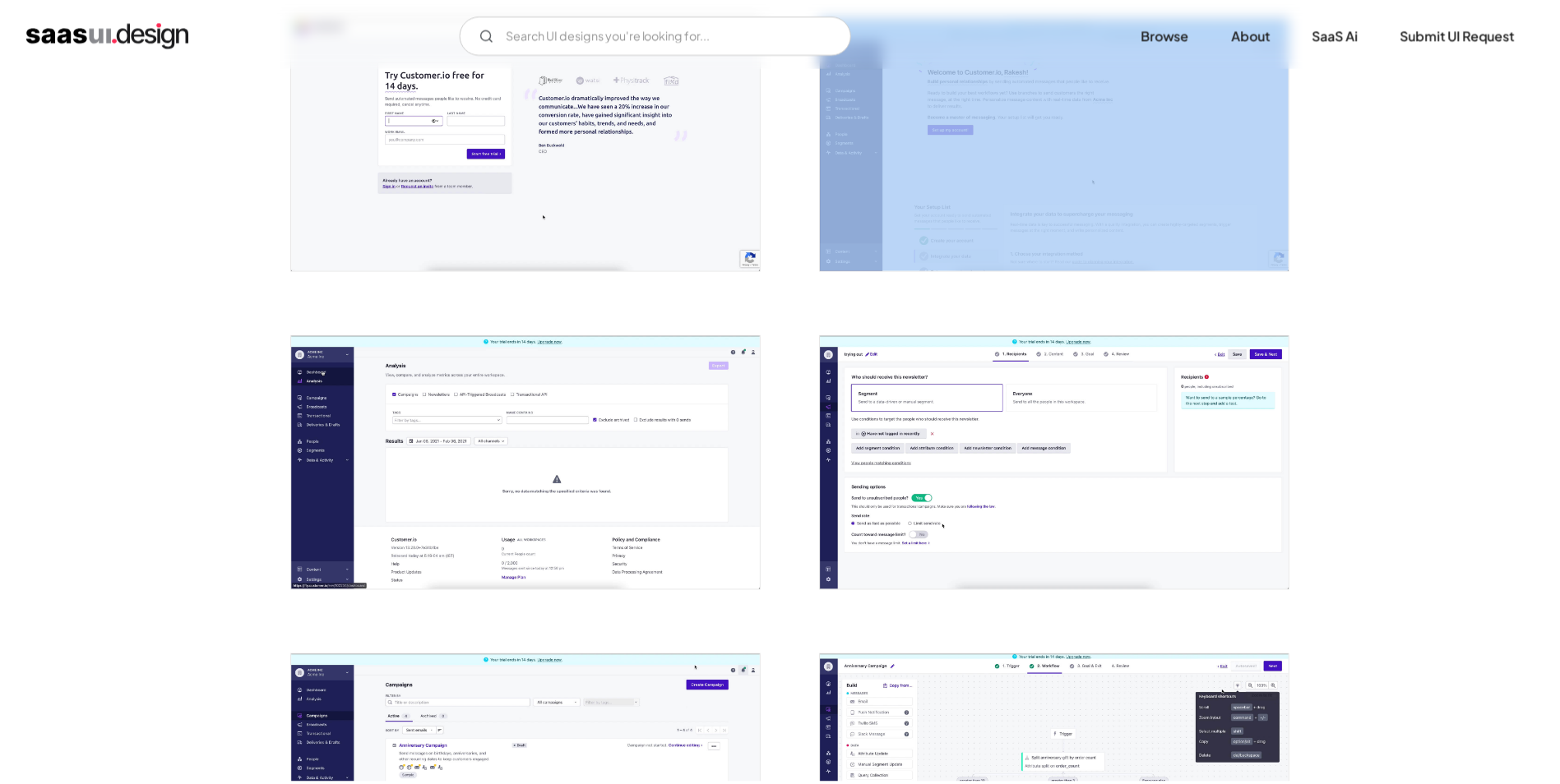
scroll to position [0, 0]
